Goal: Task Accomplishment & Management: Complete application form

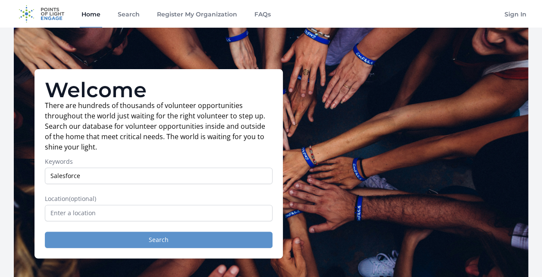
type input "Salesforce"
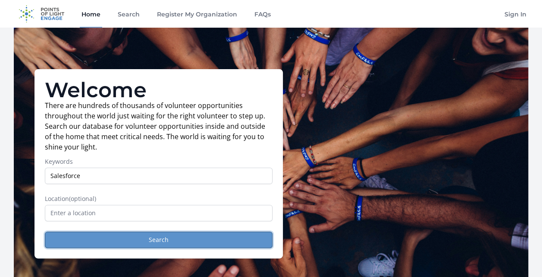
click at [159, 239] on button "Search" at bounding box center [159, 239] width 228 height 16
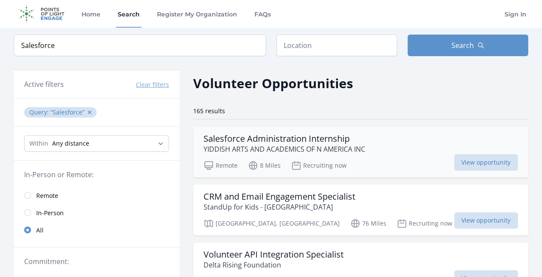
click at [372, 145] on div "Salesforce Administration Internship YIDDISH ARTS AND ACADEMICS OF N AMERICA INC" at bounding box center [361, 143] width 315 height 21
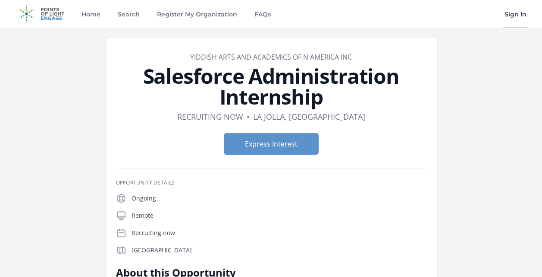
click at [515, 16] on link "Sign In" at bounding box center [515, 14] width 25 height 28
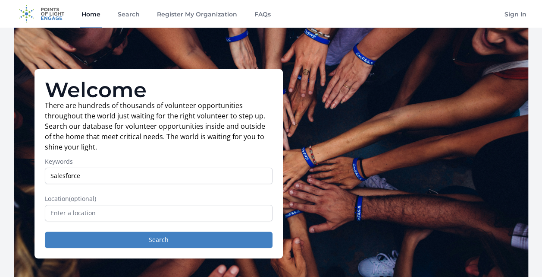
type input "Salesforce"
click at [45, 231] on button "Search" at bounding box center [159, 239] width 228 height 16
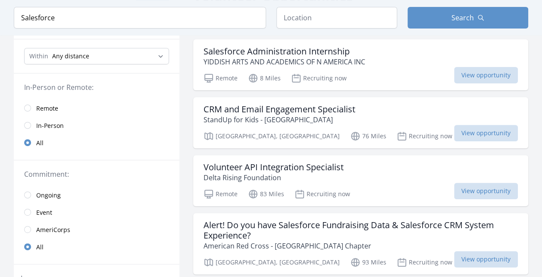
scroll to position [91, 0]
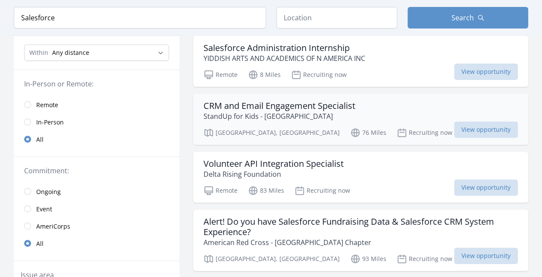
click at [311, 104] on h3 "CRM and Email Engagement Specialist" at bounding box center [280, 106] width 152 height 10
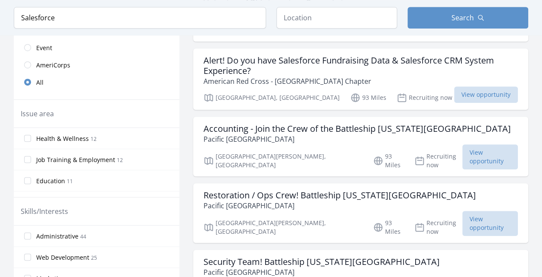
scroll to position [240, 0]
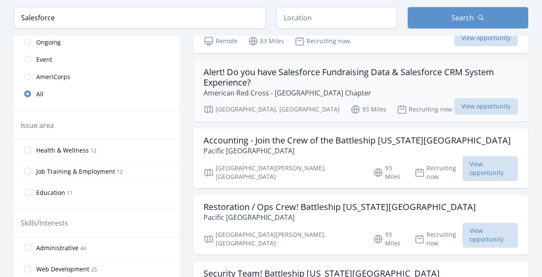
click at [371, 71] on h3 "Alert! Do you have Salesforce Fundraising Data & Salesforce CRM System Experien…" at bounding box center [361, 77] width 315 height 21
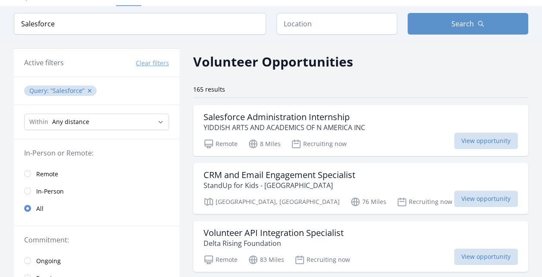
scroll to position [0, 0]
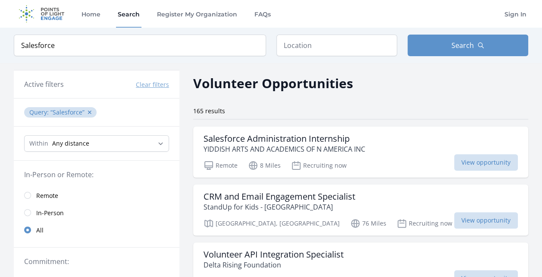
click at [47, 195] on span "Remote" at bounding box center [47, 195] width 22 height 9
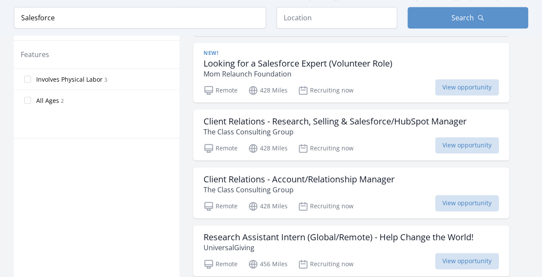
scroll to position [517, 0]
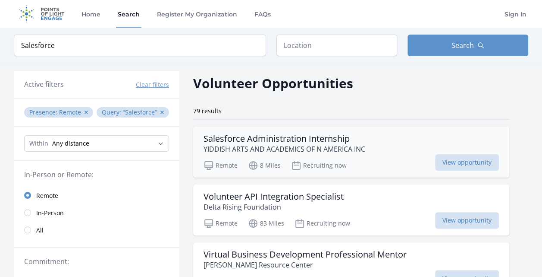
click at [257, 138] on h3 "Salesforce Administration Internship" at bounding box center [285, 138] width 162 height 10
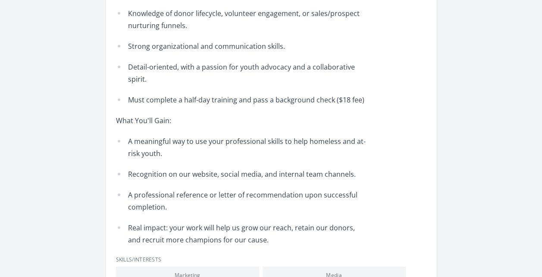
scroll to position [1174, 0]
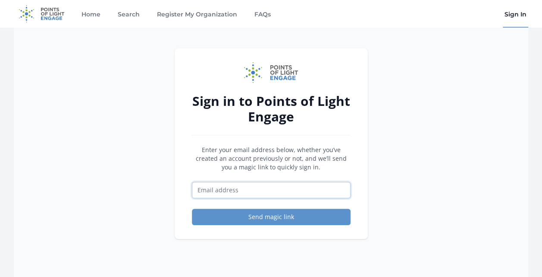
click at [300, 192] on input "Email address" at bounding box center [271, 190] width 159 height 16
type input "[EMAIL_ADDRESS][DOMAIN_NAME]"
click at [192, 208] on button "Send magic link" at bounding box center [271, 216] width 159 height 16
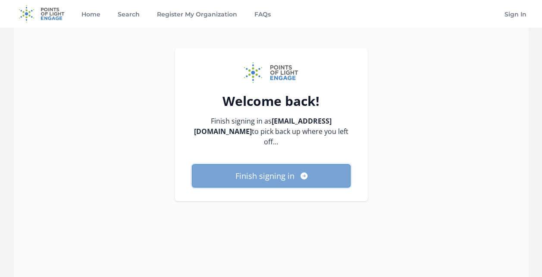
click at [296, 164] on button "Finish signing in" at bounding box center [271, 175] width 159 height 23
click at [266, 170] on button "Finish signing in" at bounding box center [271, 175] width 159 height 23
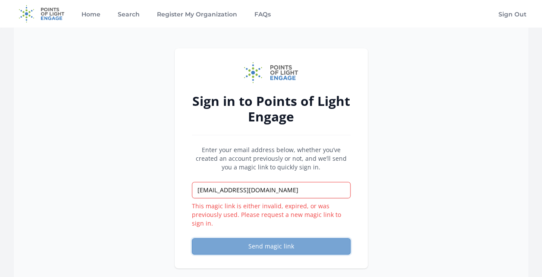
click at [300, 239] on button "Send magic link" at bounding box center [271, 246] width 159 height 16
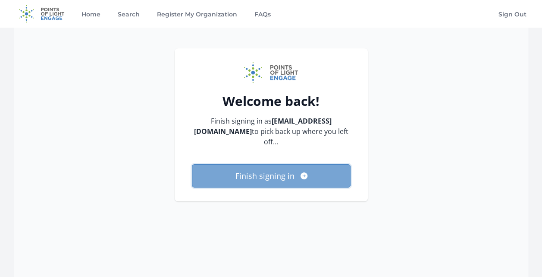
click at [302, 172] on icon "submit" at bounding box center [304, 175] width 7 height 7
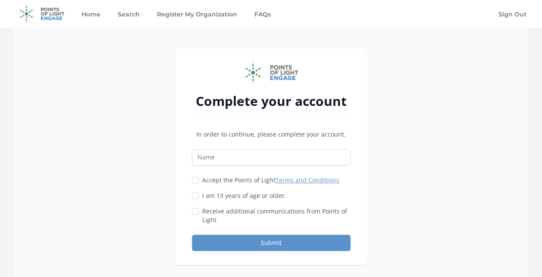
click at [224, 166] on div "In order to continue, please complete your account. Accept the Points of Light …" at bounding box center [271, 190] width 159 height 121
click at [222, 158] on input "Name" at bounding box center [271, 157] width 159 height 16
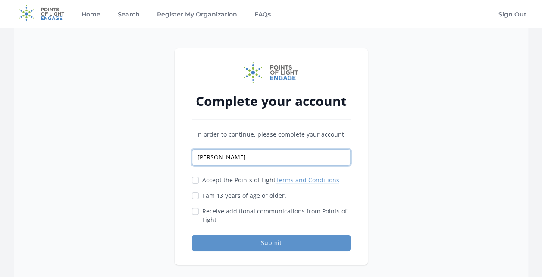
type input "Joshua Canziani"
click at [197, 180] on input "Accept the Points of Light Terms and Conditions" at bounding box center [195, 179] width 7 height 7
checkbox input "true"
click at [198, 198] on div at bounding box center [195, 195] width 7 height 9
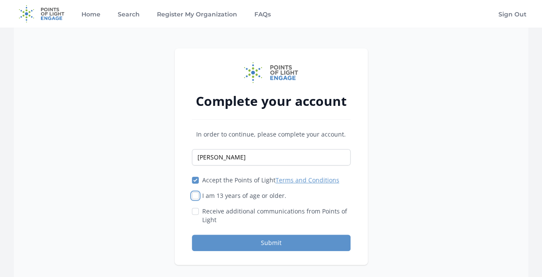
click at [194, 195] on input "I am 13 years of age or older." at bounding box center [195, 195] width 7 height 7
checkbox input "true"
click at [269, 240] on button "Submit" at bounding box center [271, 242] width 159 height 16
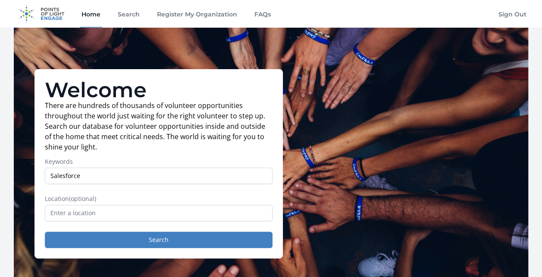
type input "Salesforce"
click at [45, 231] on button "Search" at bounding box center [159, 239] width 228 height 16
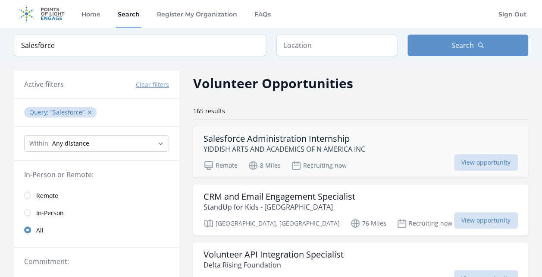
click at [340, 137] on h3 "Salesforce Administration Internship" at bounding box center [285, 138] width 162 height 10
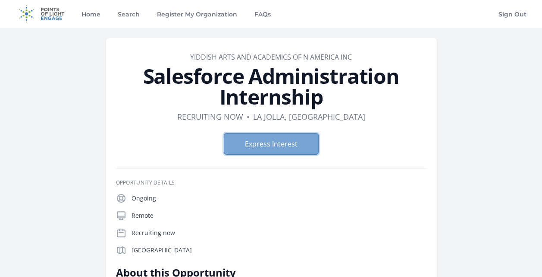
click at [294, 140] on button "Express Interest" at bounding box center [271, 144] width 95 height 22
